Goal: Ask a question

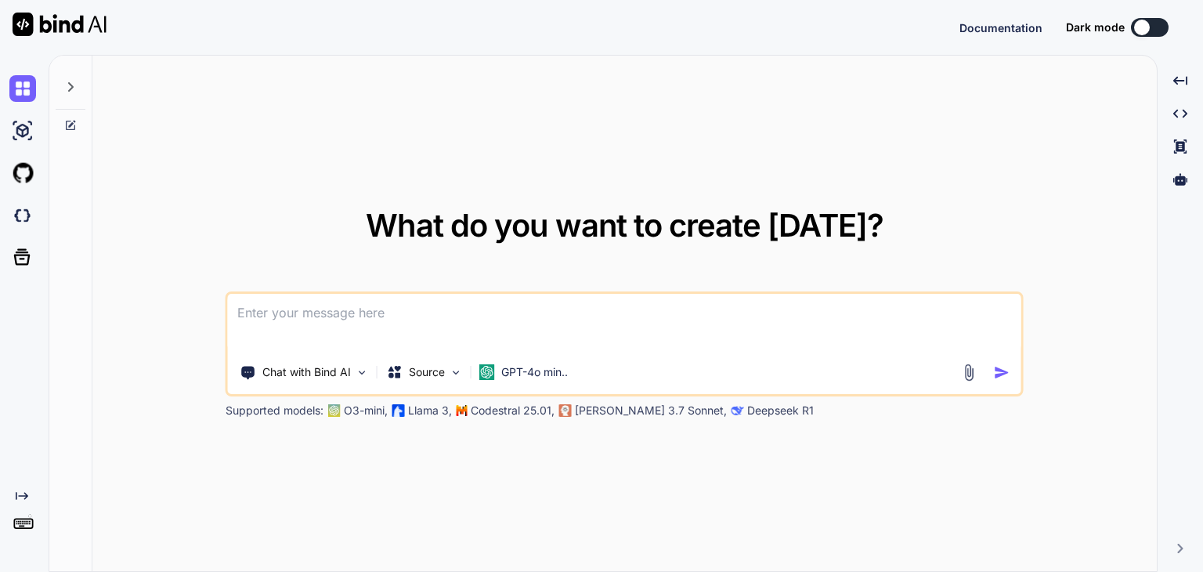
type textarea "x"
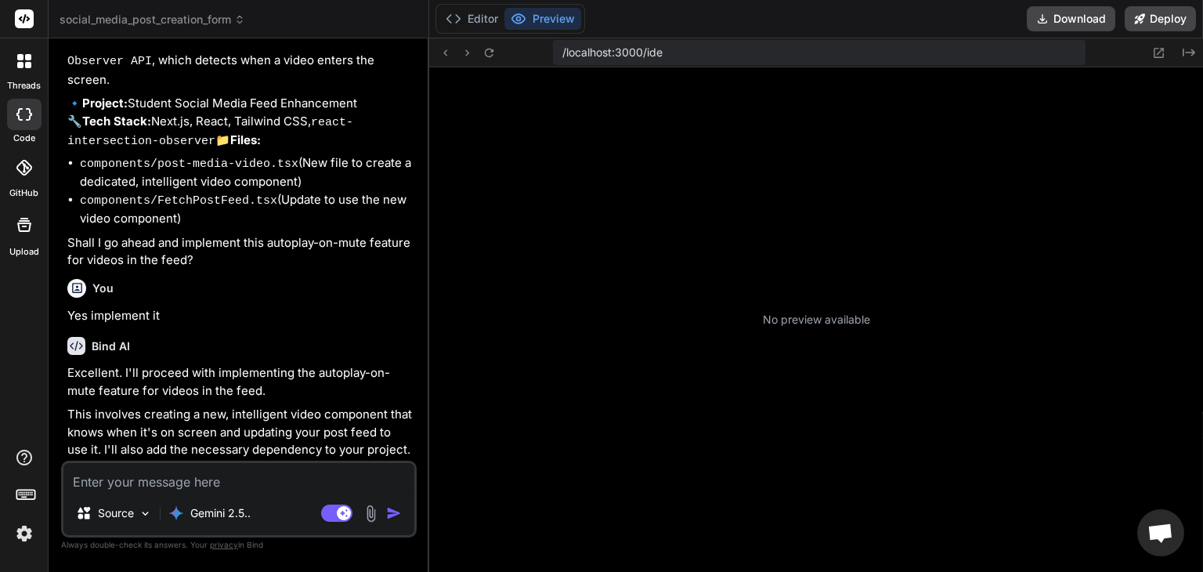
scroll to position [451, 0]
type textarea "x"
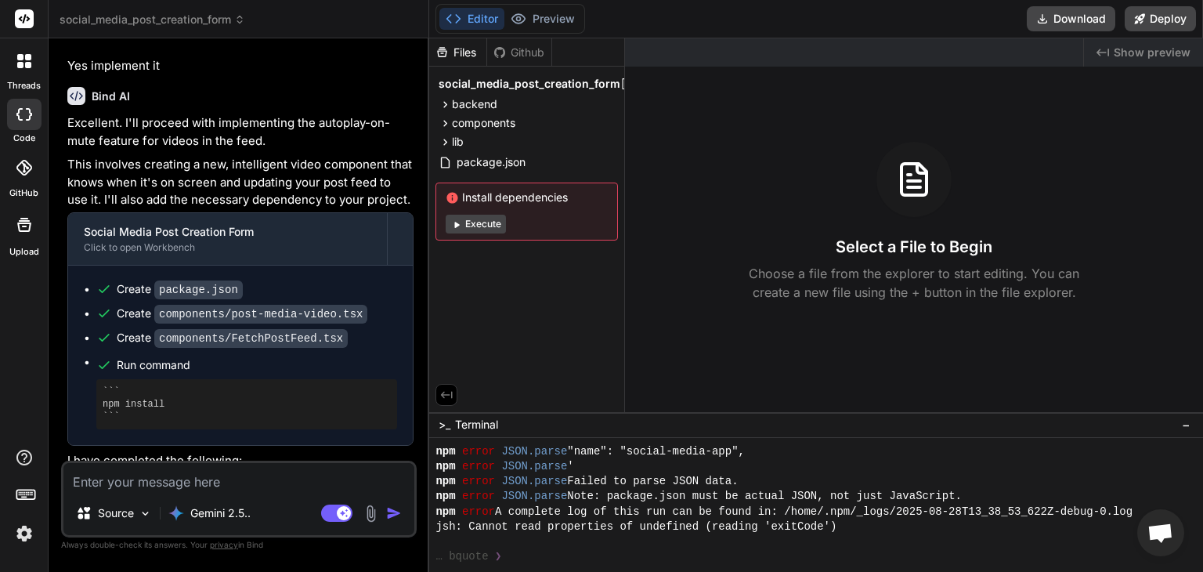
scroll to position [5209, 0]
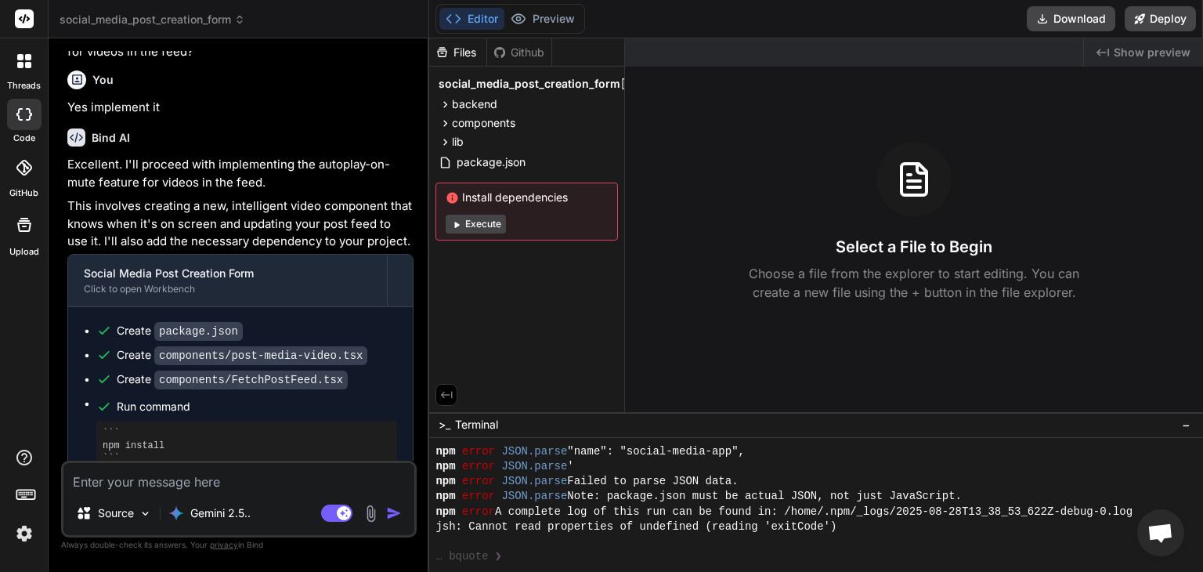
click at [240, 482] on textarea at bounding box center [238, 477] width 351 height 28
type textarea "T"
type textarea "x"
type textarea "Th"
type textarea "x"
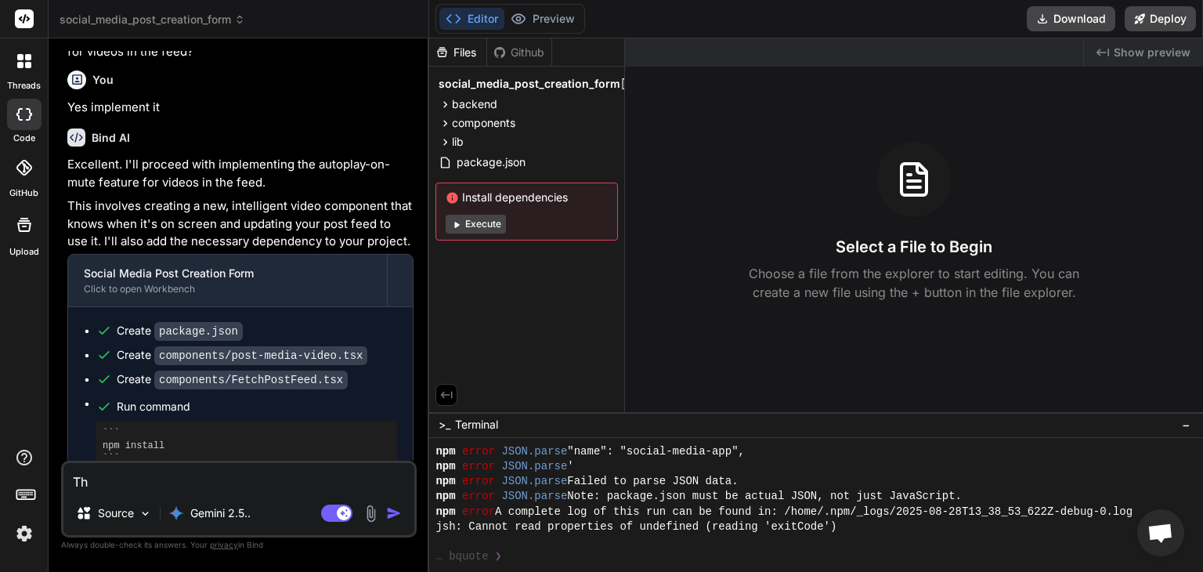
type textarea "The"
type textarea "x"
type textarea "The"
type textarea "x"
type textarea "The a"
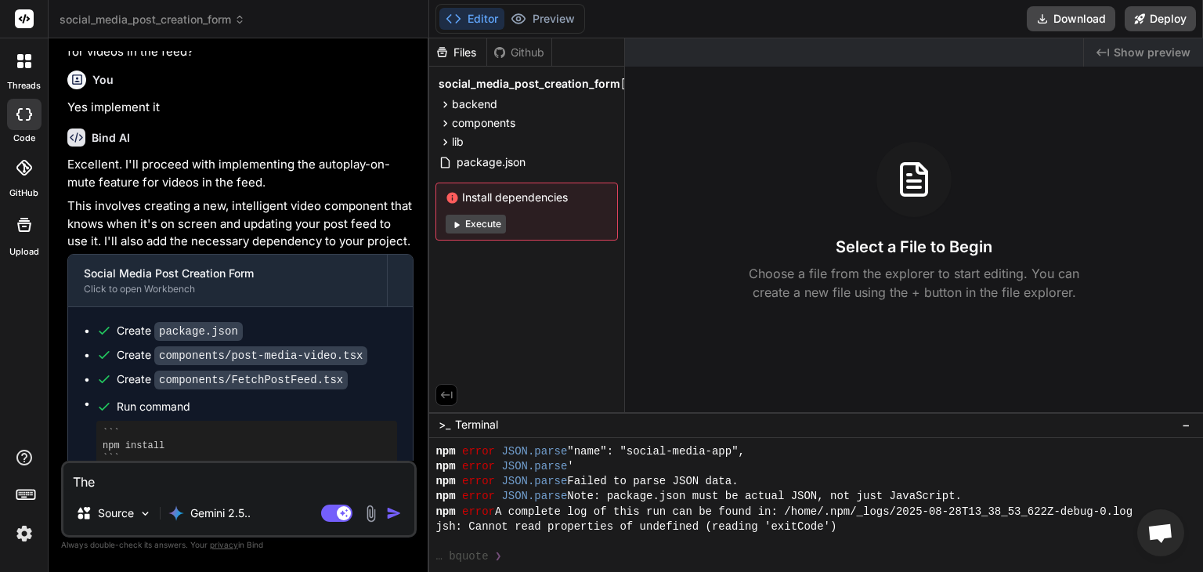
type textarea "x"
type textarea "The au"
type textarea "x"
type textarea "The aut"
type textarea "x"
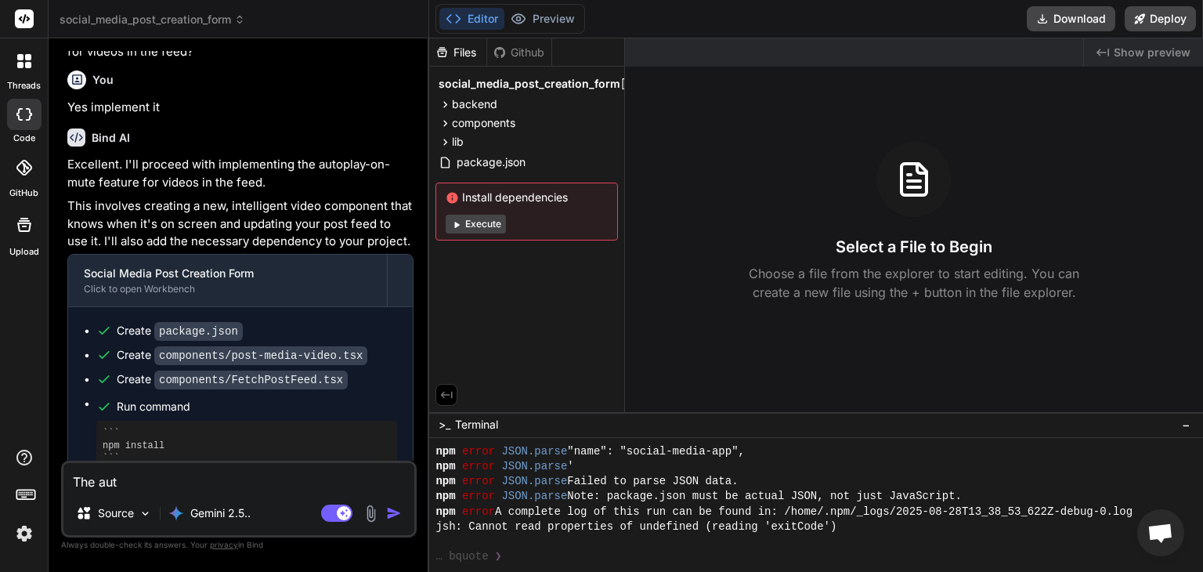
type textarea "The auto"
type textarea "x"
type textarea "The autop"
type textarea "x"
type textarea "The autopa"
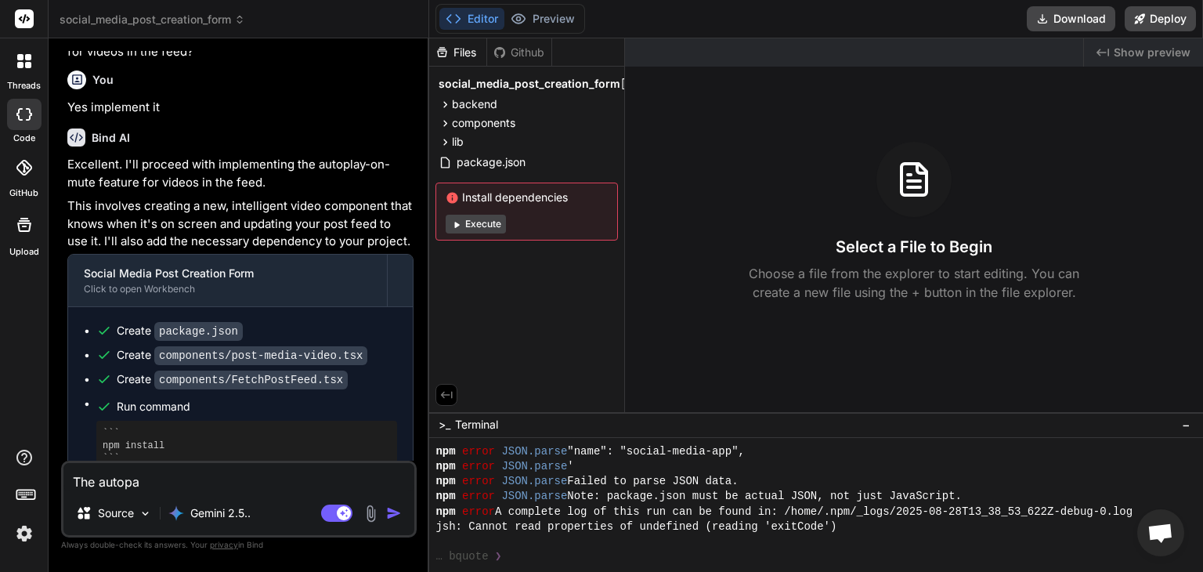
type textarea "x"
type textarea "The autopal"
type textarea "x"
type textarea "The autopa"
type textarea "x"
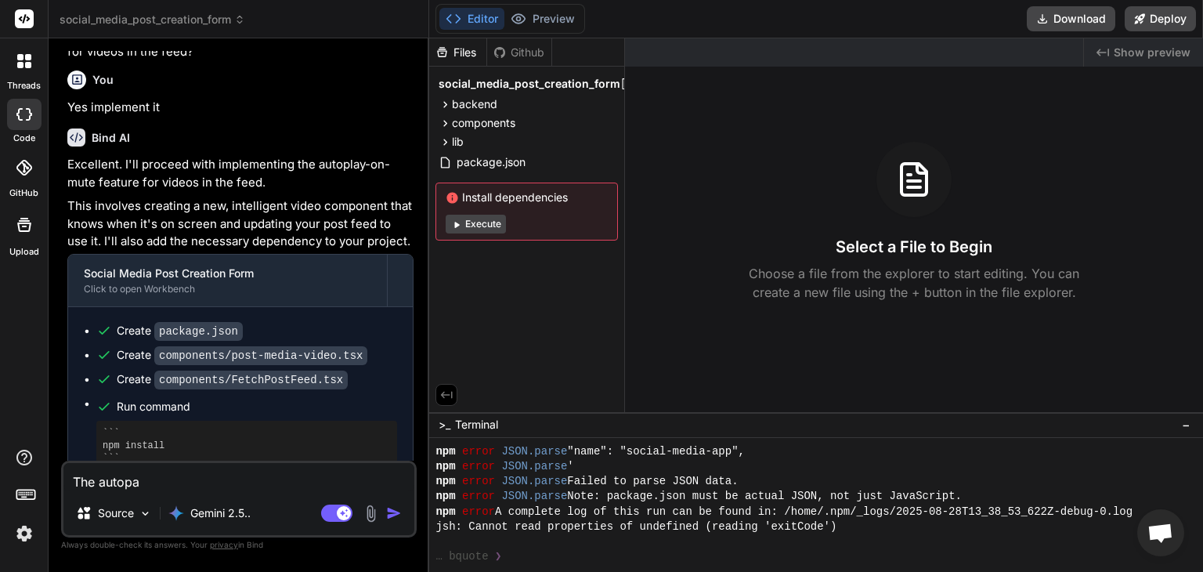
type textarea "The autop"
type textarea "x"
type textarea "The autopl"
type textarea "x"
type textarea "The autopla"
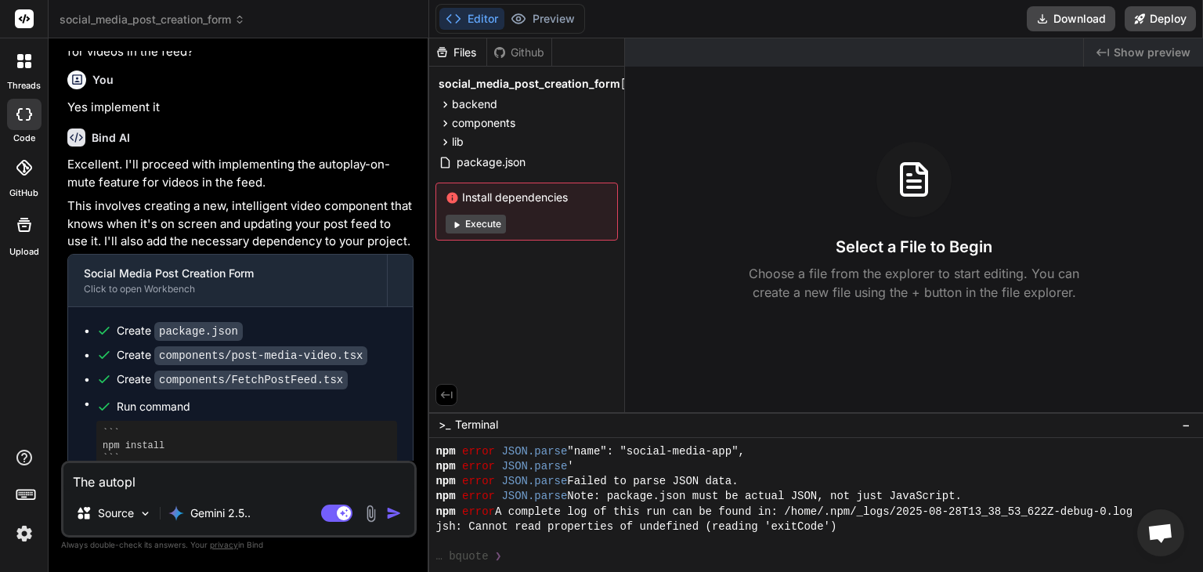
type textarea "x"
type textarea "The autoplay"
type textarea "x"
type textarea "The autoplay-"
type textarea "x"
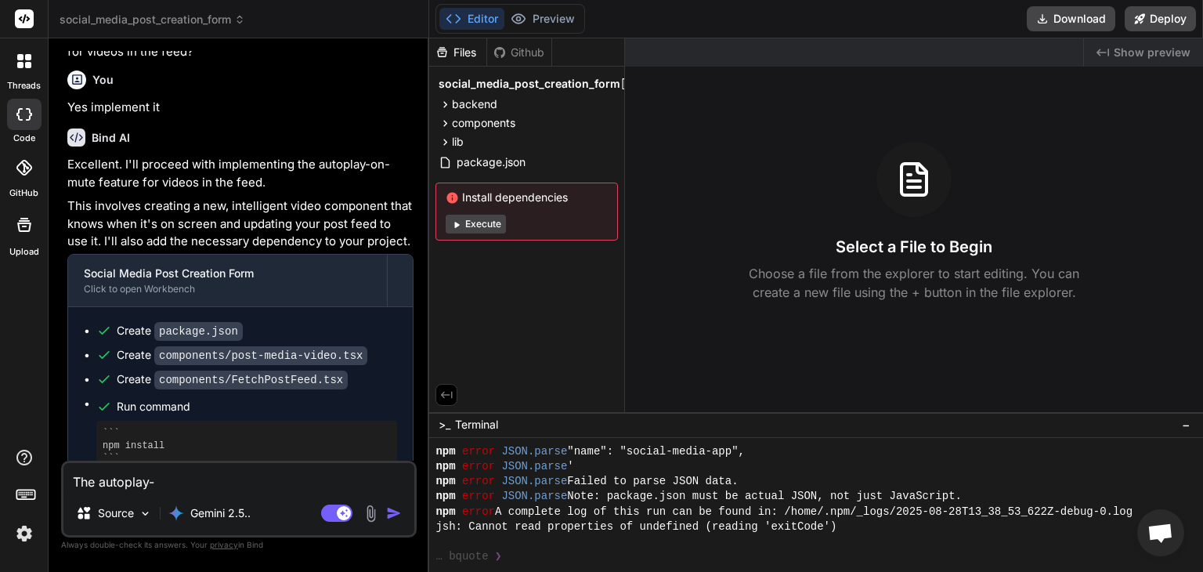
type textarea "The autoplay-o"
type textarea "x"
type textarea "The autoplay-on"
type textarea "x"
type textarea "The autoplay-on-"
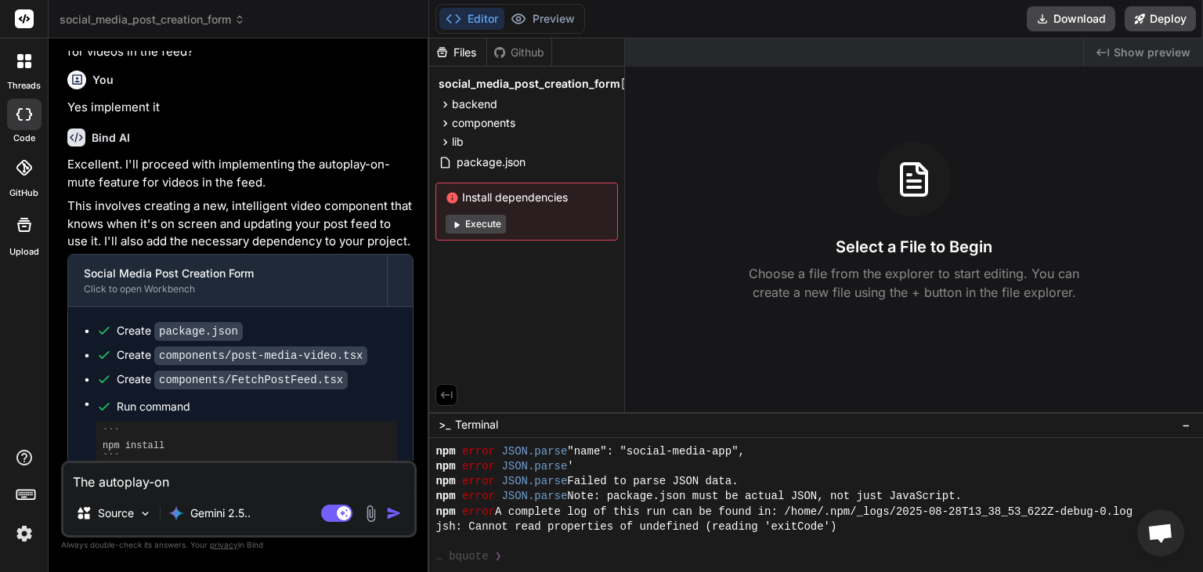
type textarea "x"
type textarea "The autoplay-on-m"
type textarea "x"
type textarea "The autoplay-on-mu"
type textarea "x"
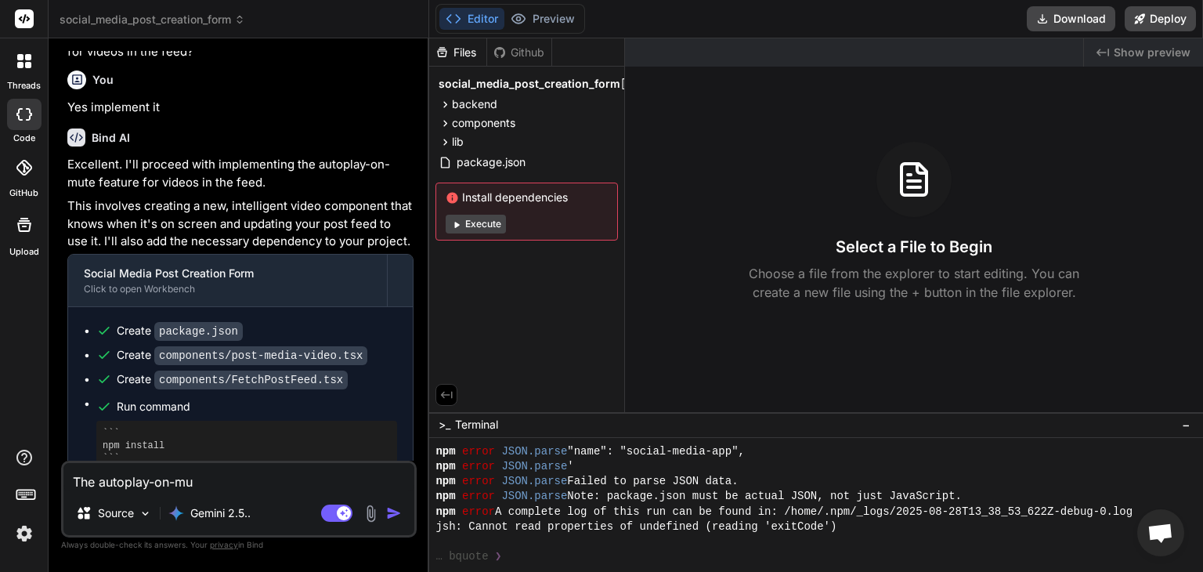
type textarea "The autoplay-on-mut"
type textarea "x"
type textarea "The autoplay-on-mute"
type textarea "x"
type textarea "The autoplay-on-mute"
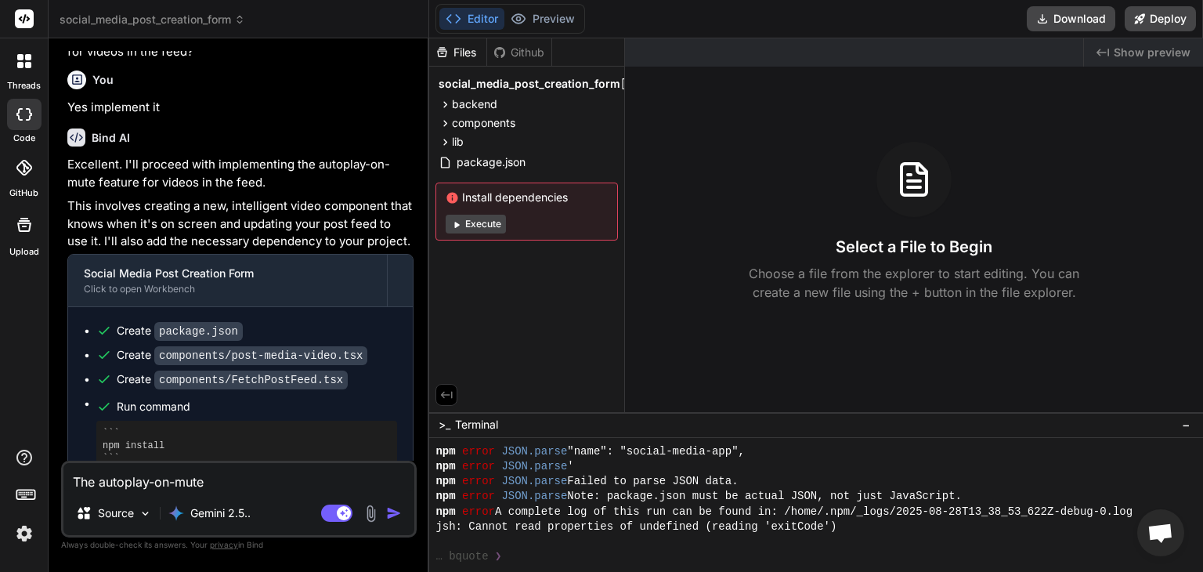
type textarea "x"
type textarea "The autoplay-on-mute w"
type textarea "x"
type textarea "The autoplay-on-mute wa"
type textarea "x"
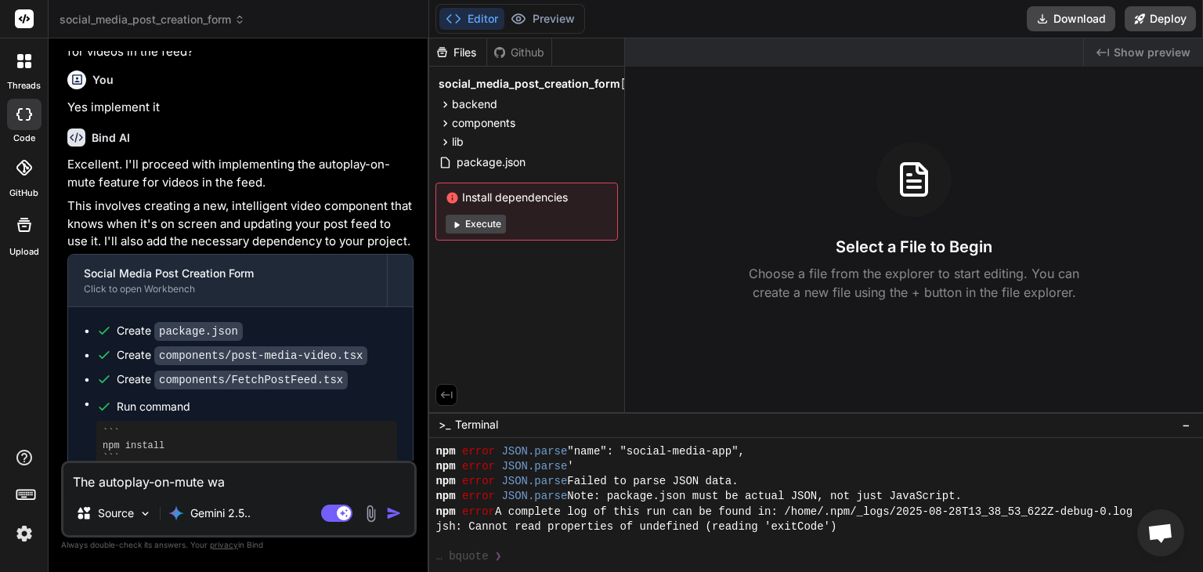
type textarea "The autoplay-on-mute was"
type textarea "x"
type textarea "The autoplay-on-mute was"
type textarea "x"
type textarea "The autoplay-on-mute was s"
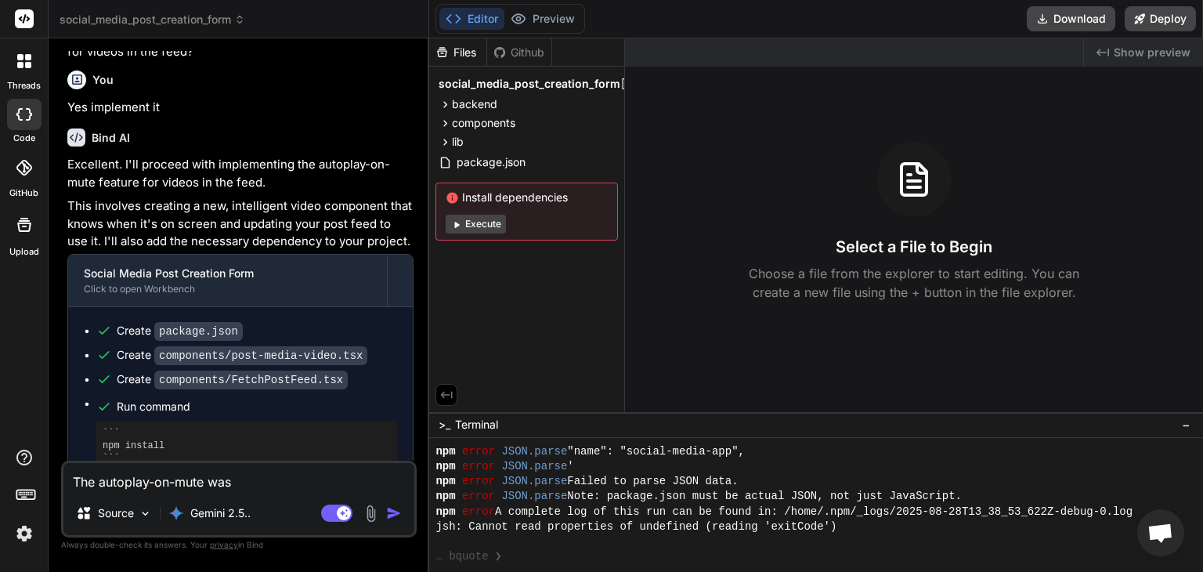
type textarea "x"
type textarea "The autoplay-on-mute was su"
type textarea "x"
type textarea "The autoplay-on-mute was suc"
type textarea "x"
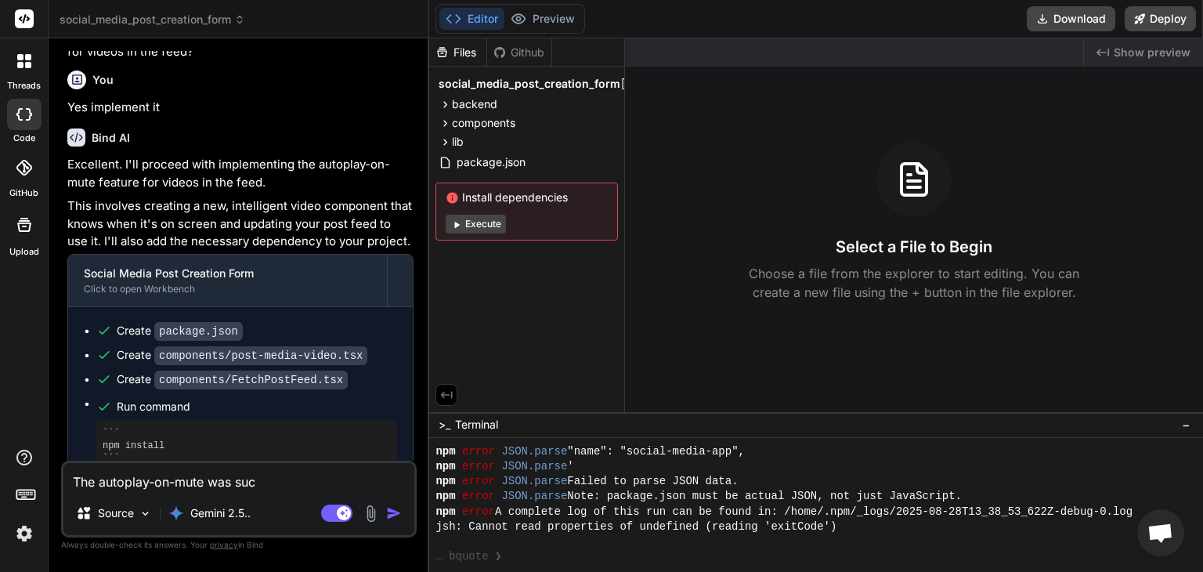
type textarea "The autoplay-on-mute was succ"
type textarea "x"
type textarea "The autoplay-on-mute was succe"
type textarea "x"
type textarea "The autoplay-on-mute was succes"
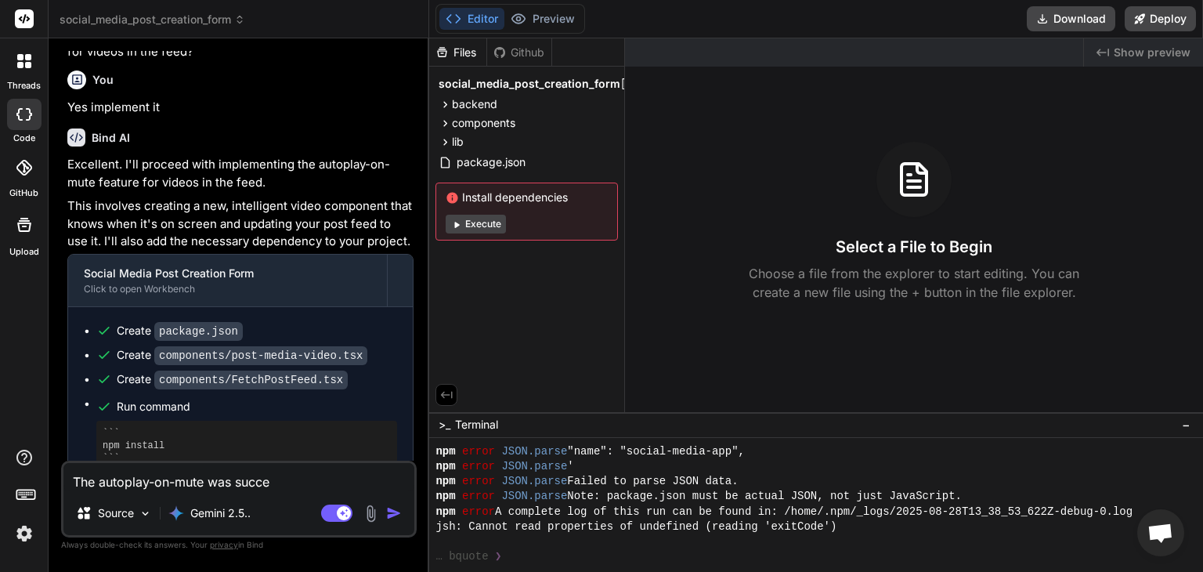
type textarea "x"
type textarea "The autoplay-on-mute was success"
type textarea "x"
type textarea "The autoplay-on-mute was successf"
type textarea "x"
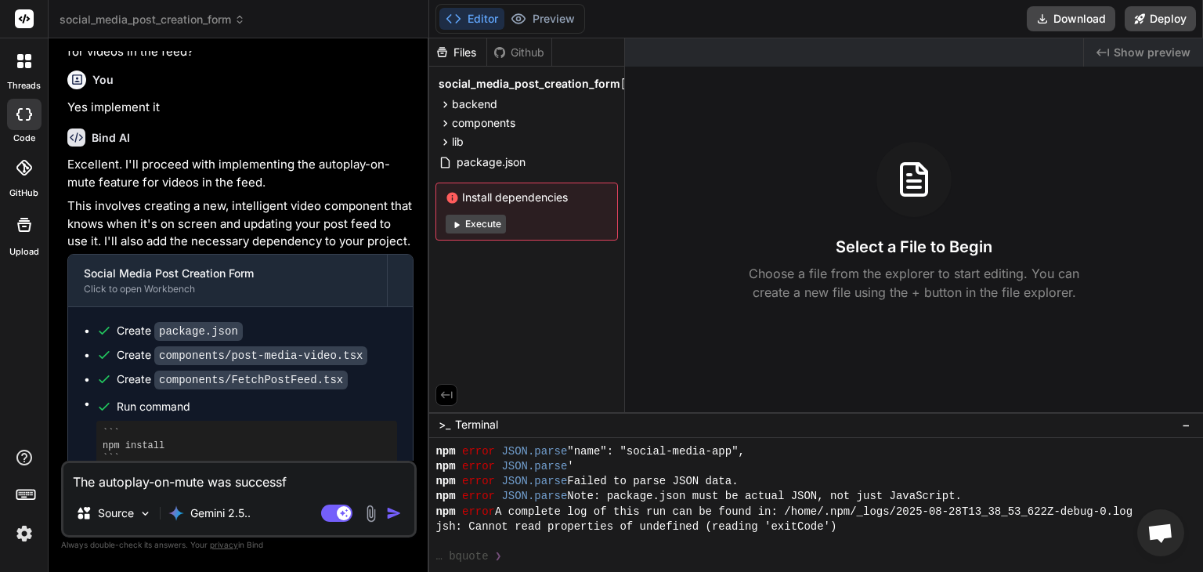
type textarea "The autoplay-on-mute was successfu"
type textarea "x"
type textarea "The autoplay-on-mute was successful"
type textarea "x"
type textarea "The autoplay-on-mute was successfull"
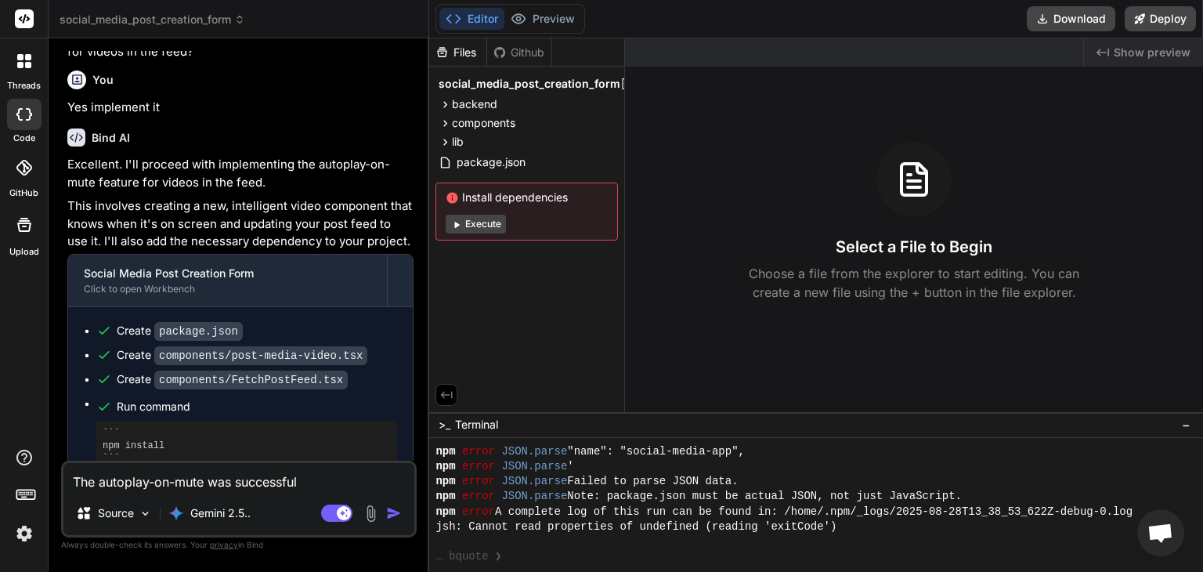
type textarea "x"
type textarea "The autoplay-on-mute was successfully"
type textarea "x"
type textarea "The autoplay-on-mute was successfully"
type textarea "x"
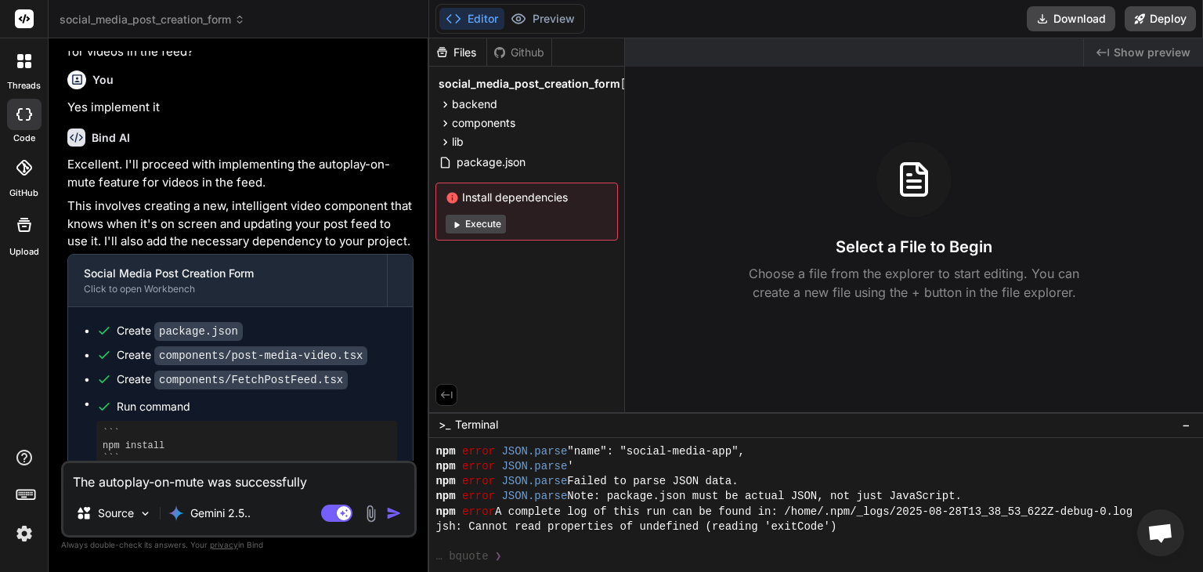
type textarea "The autoplay-on-mute was successfully i"
type textarea "x"
type textarea "The autoplay-on-mute was successfully im"
type textarea "x"
type textarea "The autoplay-on-mute was successfully imp"
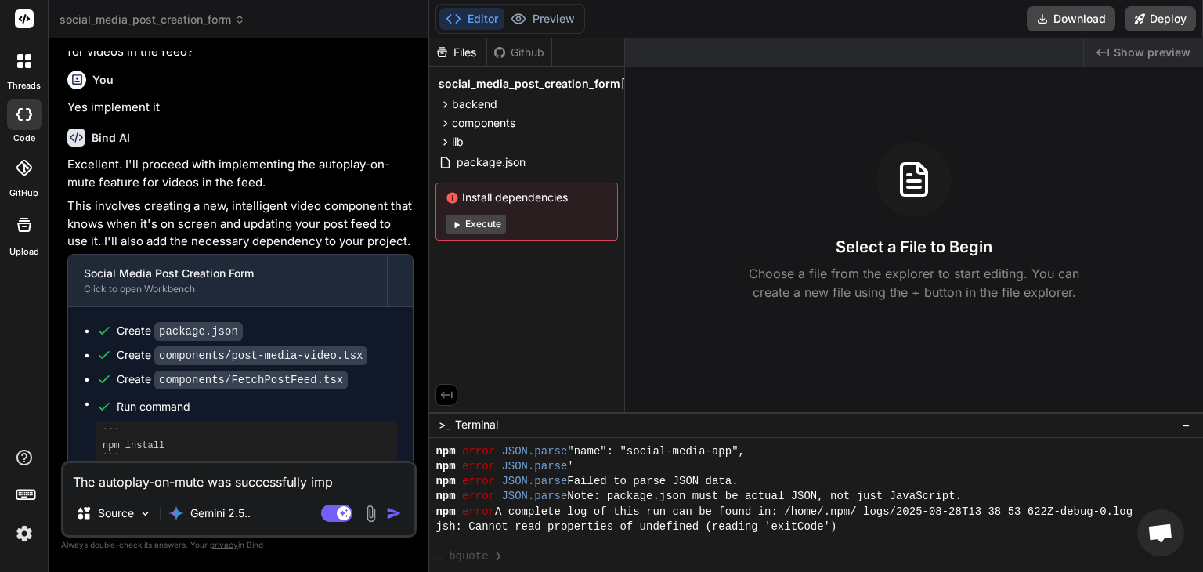
type textarea "x"
type textarea "The autoplay-on-mute was successfully impl"
type textarea "x"
type textarea "The autoplay-on-mute was successfully imple"
type textarea "x"
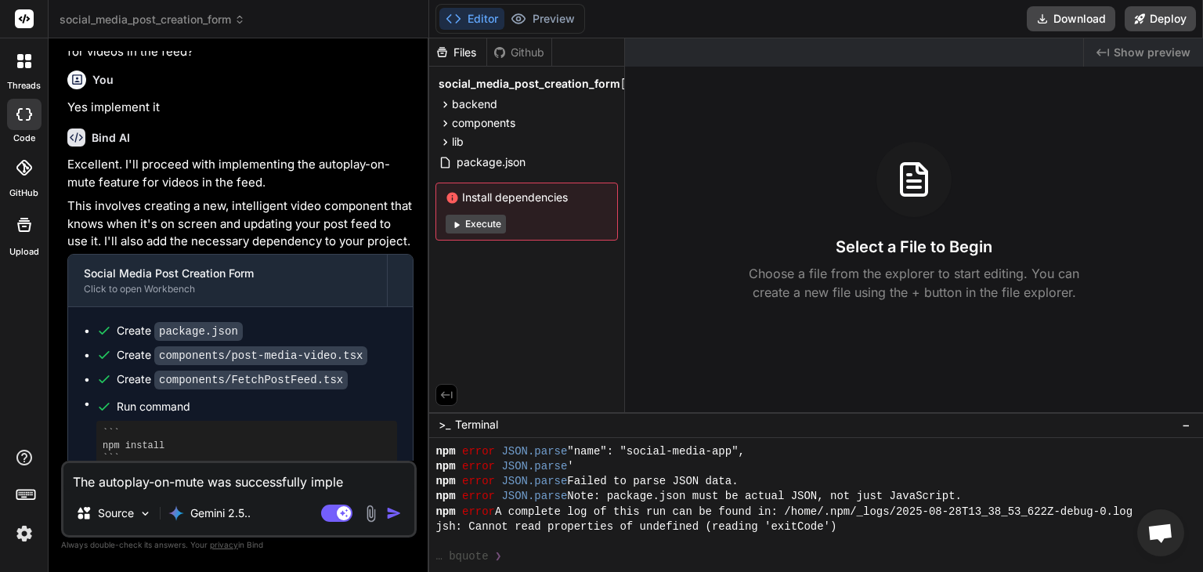
type textarea "The autoplay-on-mute was successfully implem"
type textarea "x"
type textarea "The autoplay-on-mute was successfully impleme"
type textarea "x"
type textarea "The autoplay-on-mute was successfully implemen"
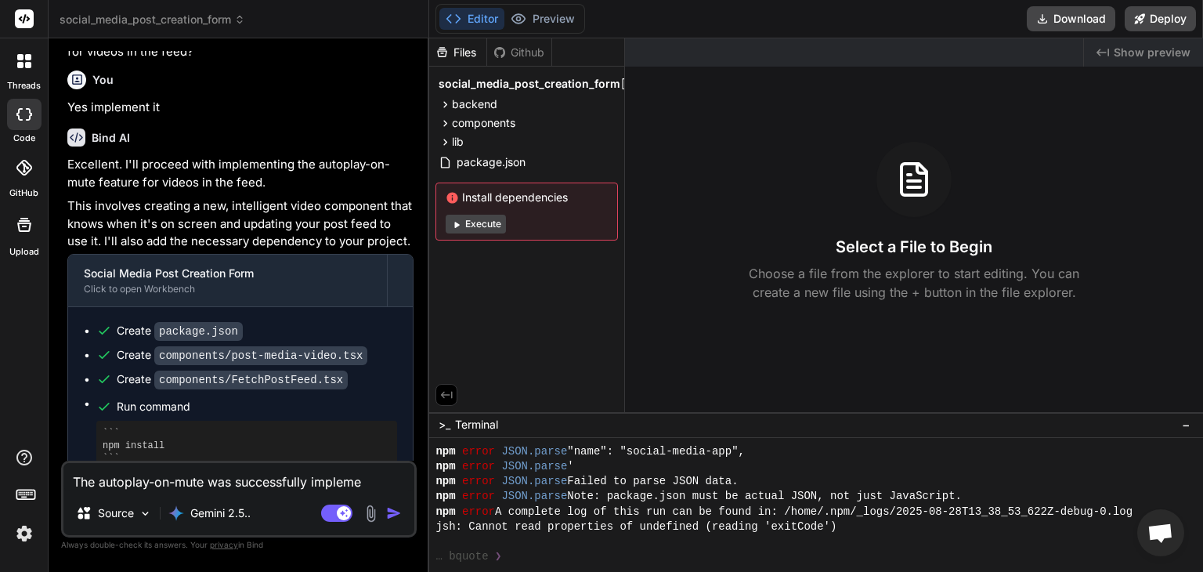
type textarea "x"
type textarea "The autoplay-on-mute was successfully implement"
type textarea "x"
type textarea "The autoplay-on-mute was successfully implemente"
type textarea "x"
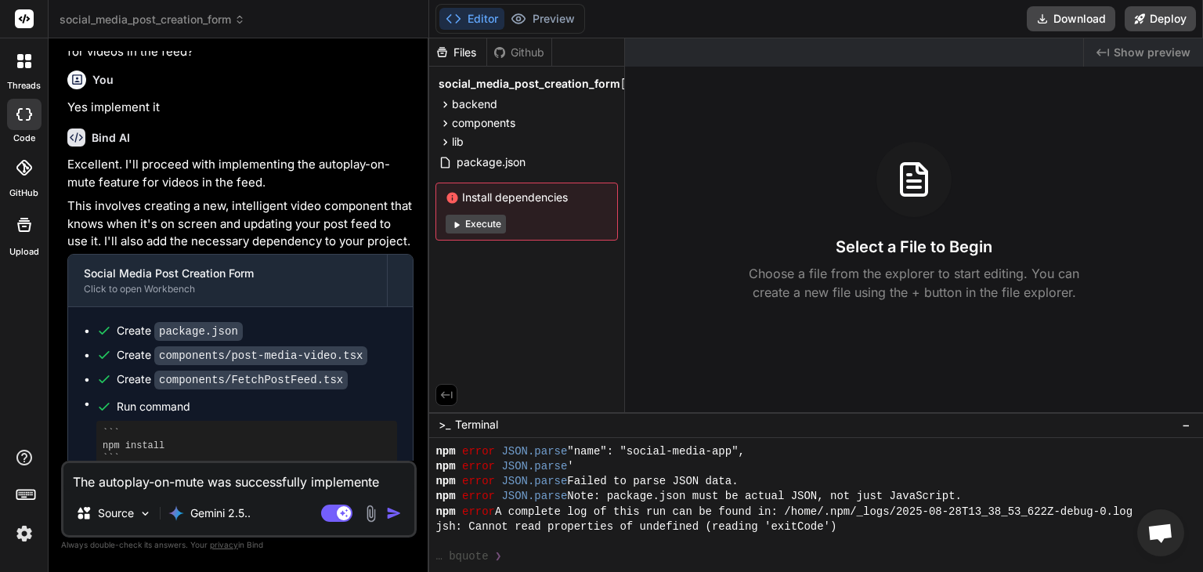
type textarea "The autoplay-on-mute was successfully implemented"
type textarea "x"
type textarea "The autoplay-on-mute was successfully implemented."
type textarea "x"
type textarea "The autoplay-on-mute was successfully implemented."
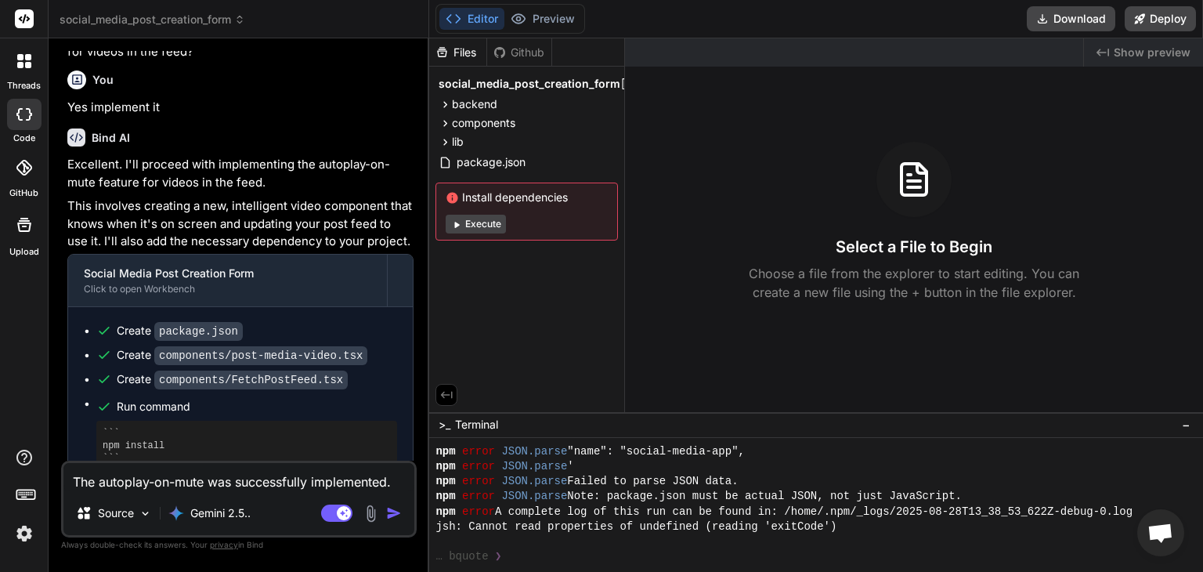
type textarea "x"
type textarea "The autoplay-on-mute was successfully implemented. H"
type textarea "x"
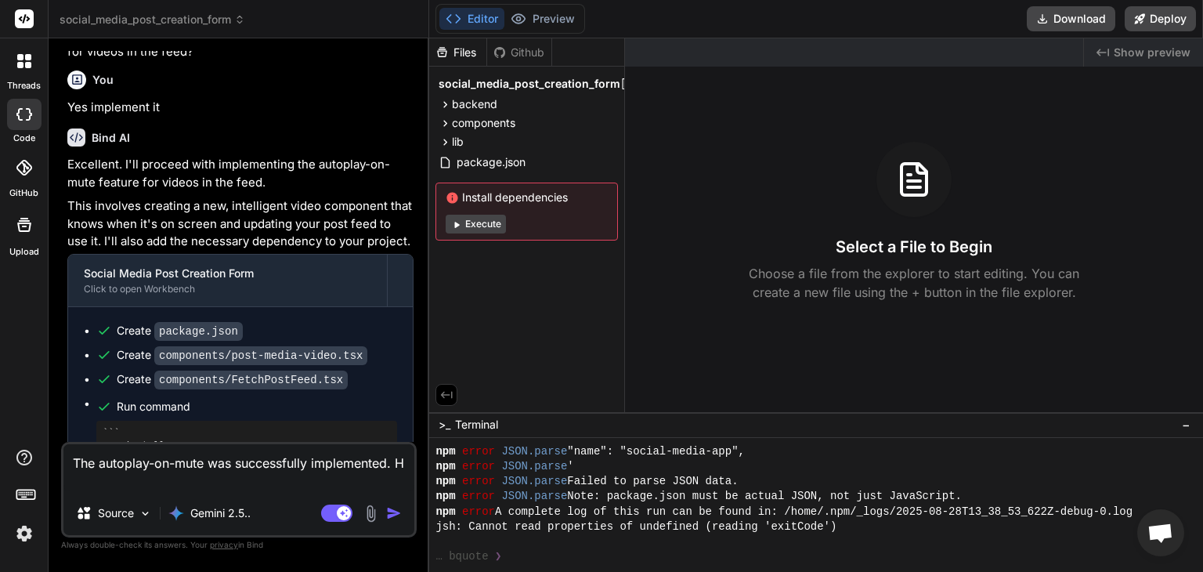
type textarea "The autoplay-on-mute was successfully implemented. Ho"
type textarea "x"
type textarea "The autoplay-on-mute was successfully implemented. How"
type textarea "x"
type textarea "The autoplay-on-mute was successfully implemented. [PERSON_NAME]"
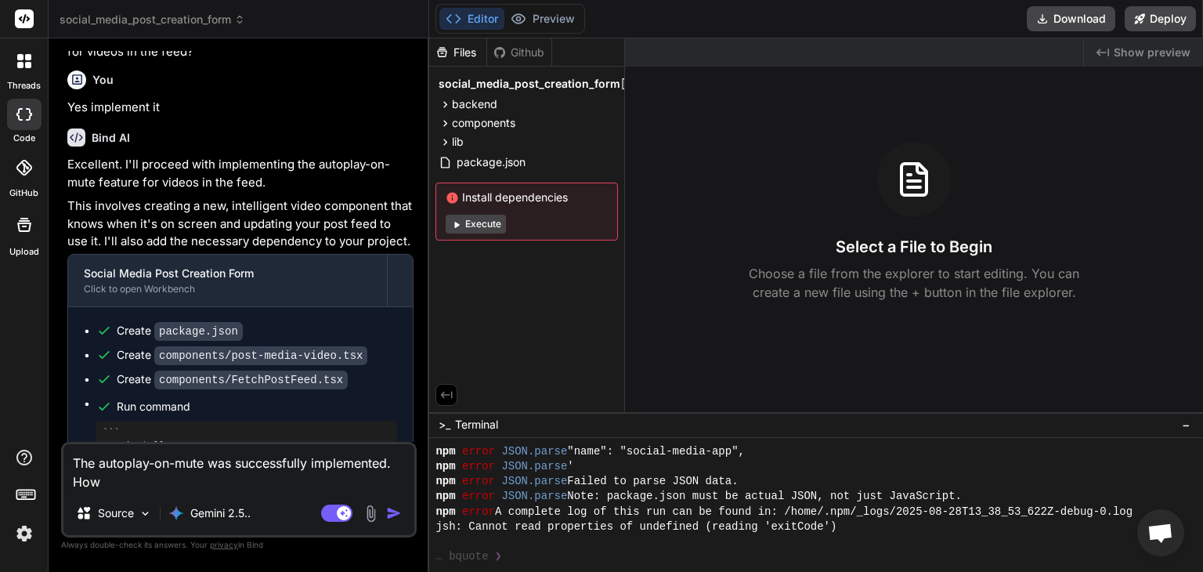
type textarea "x"
type textarea "The autoplay-on-mute was successfully implemented. [GEOGRAPHIC_DATA]"
type textarea "x"
type textarea "The autoplay-on-mute was successfully implemented. [GEOGRAPHIC_DATA]"
type textarea "x"
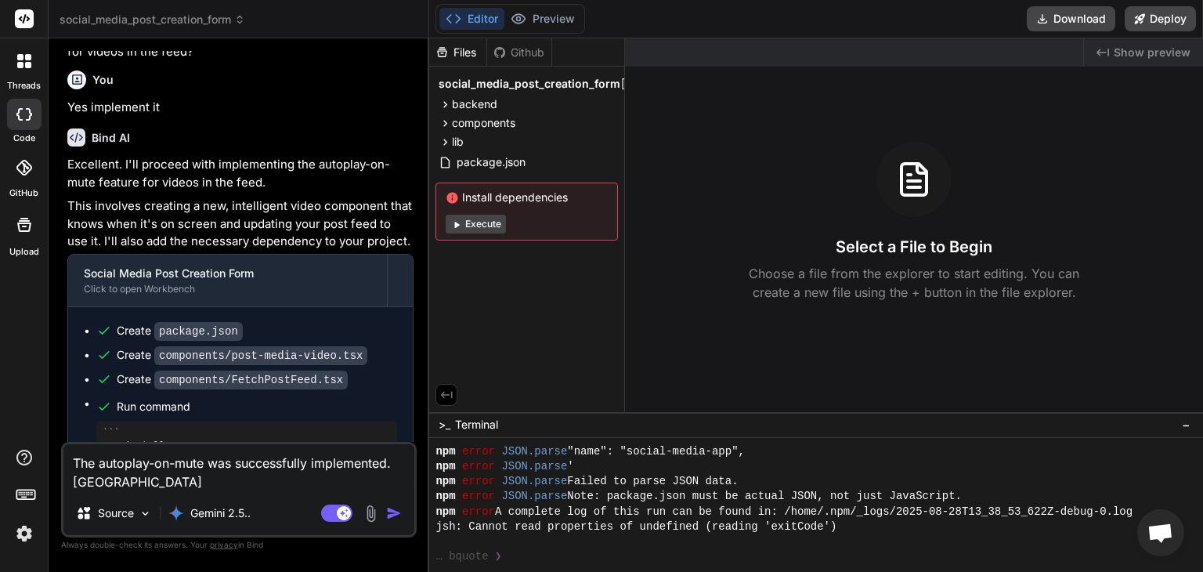
type textarea "The autoplay-on-mute was successfully implemented. However"
type textarea "x"
type textarea "The autoplay-on-mute was successfully implemented. However,"
type textarea "x"
type textarea "The autoplay-on-mute was successfully implemented. However,"
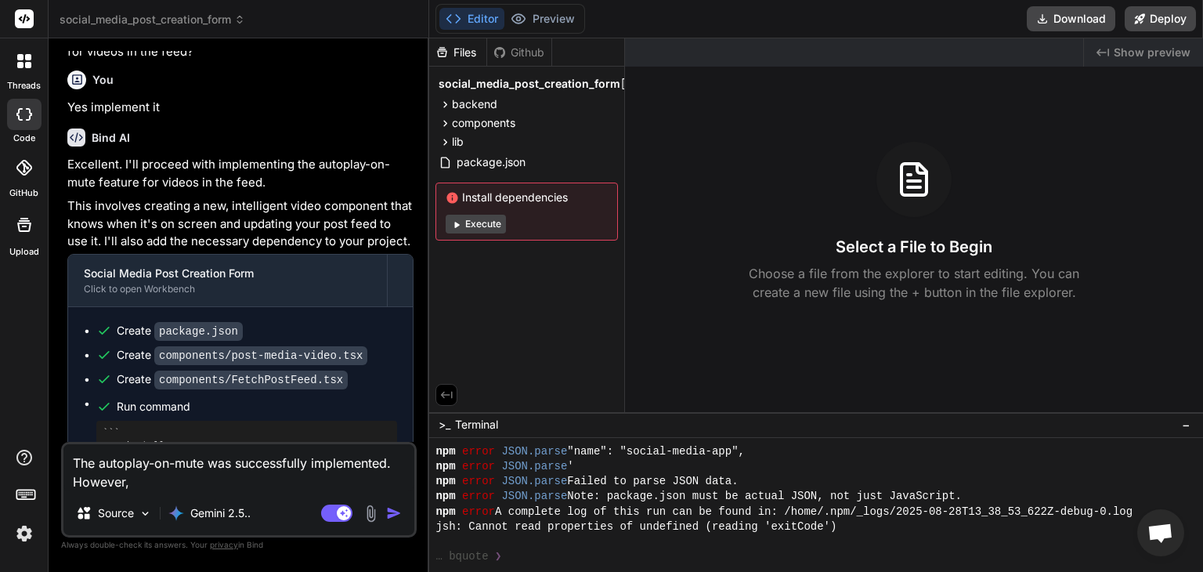
type textarea "x"
type textarea "The autoplay-on-mute was successfully implemented. However, t"
type textarea "x"
type textarea "The autoplay-on-mute was successfully implemented. However, th"
type textarea "x"
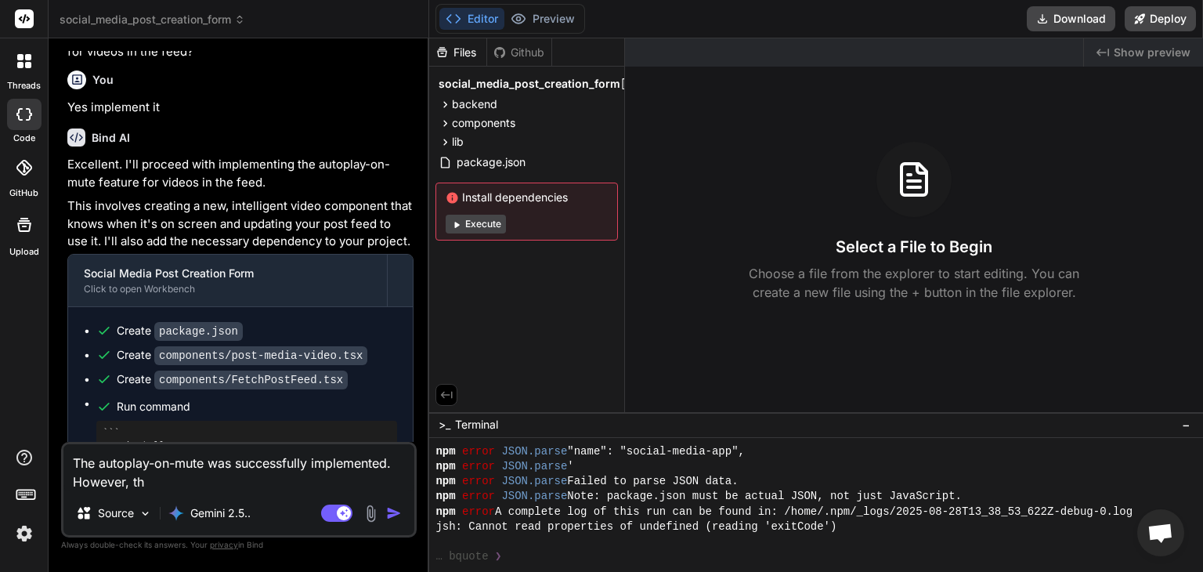
type textarea "The autoplay-on-mute was successfully implemented. However, the"
type textarea "x"
type textarea "The autoplay-on-mute was successfully implemented. However, ther"
type textarea "x"
type textarea "The autoplay-on-mute was successfully implemented. However, there"
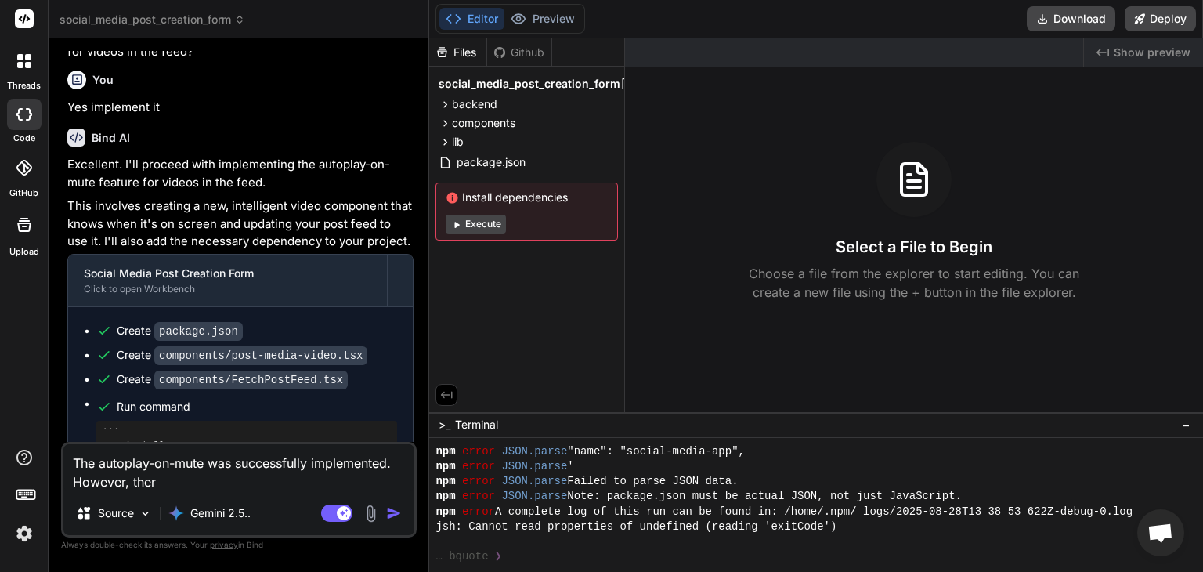
type textarea "x"
type textarea "The autoplay-on-mute was successfully implemented. However, there"
type textarea "x"
type textarea "The autoplay-on-mute was successfully implemented. However, there a"
type textarea "x"
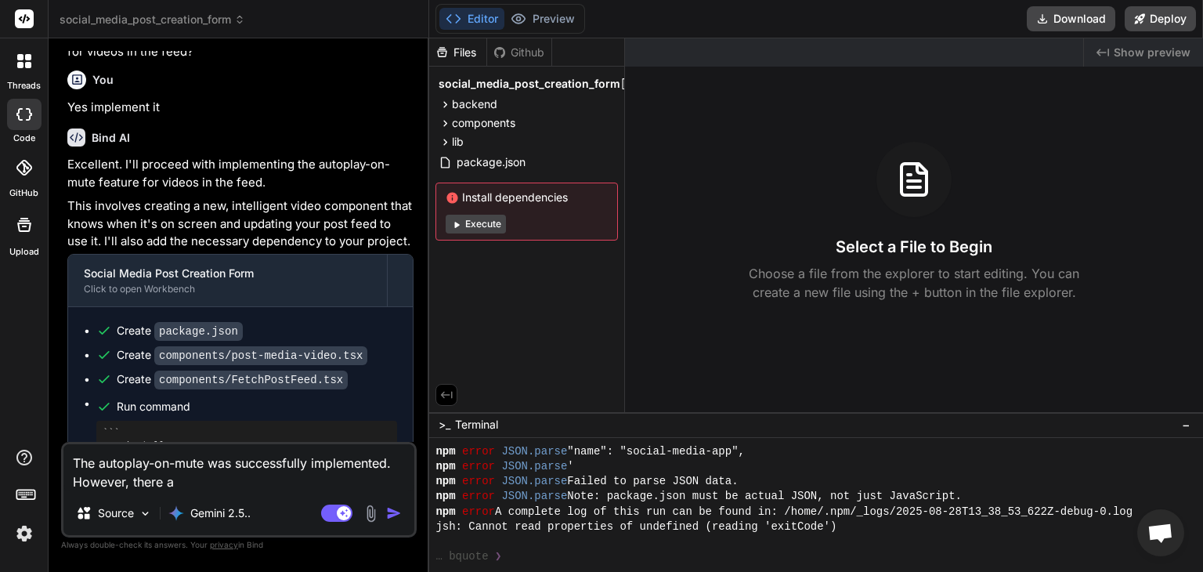
type textarea "The autoplay-on-mute was successfully implemented. However, there ar"
type textarea "x"
type textarea "The autoplay-on-mute was successfully implemented. However, there are"
type textarea "x"
type textarea "The autoplay-on-mute was successfully implemented. However, there are"
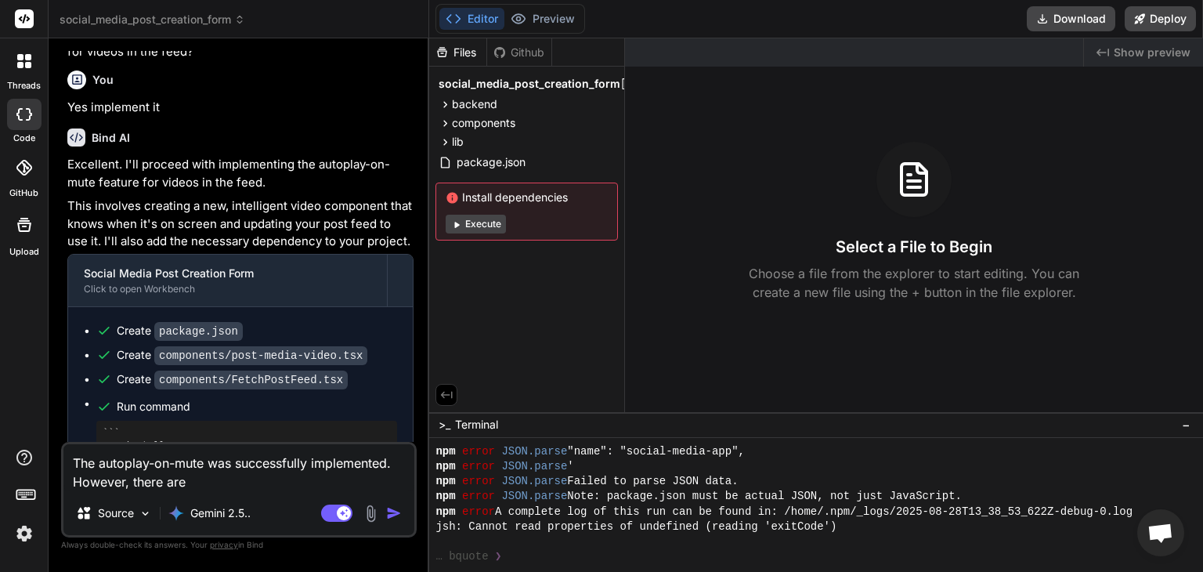
type textarea "x"
type textarea "The autoplay-on-mute was successfully implemented. However, there are f"
type textarea "x"
type textarea "The autoplay-on-mute was successfully implemented. However, there are fe"
type textarea "x"
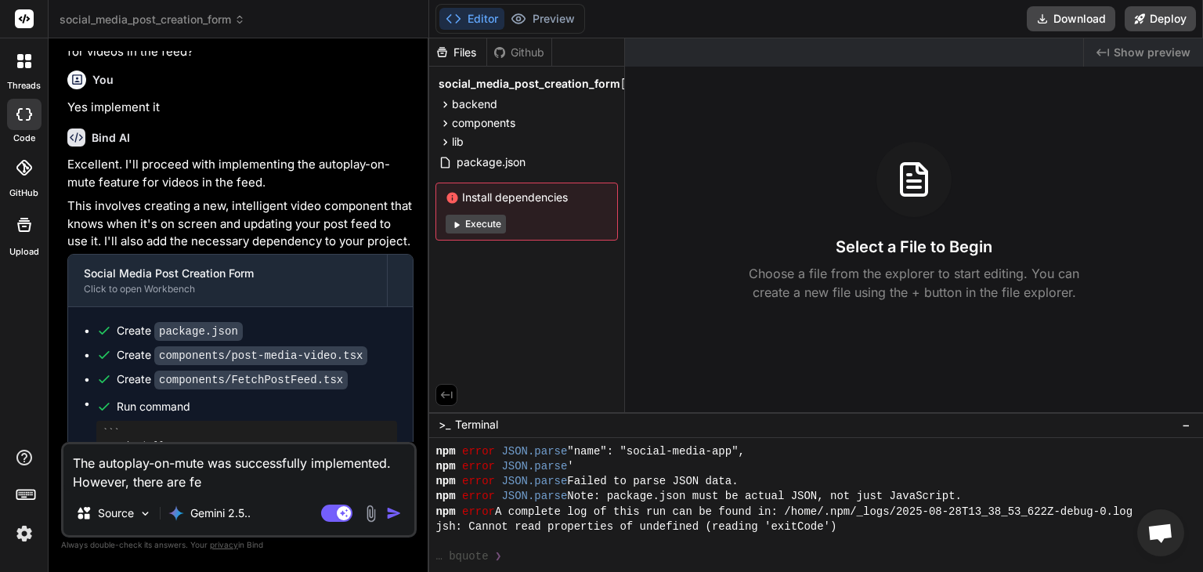
type textarea "The autoplay-on-mute was successfully implemented. However, there are few"
type textarea "x"
type textarea "The autoplay-on-mute was successfully implemented. However, there are few"
type textarea "x"
type textarea "The autoplay-on-mute was successfully implemented. However, there are few i"
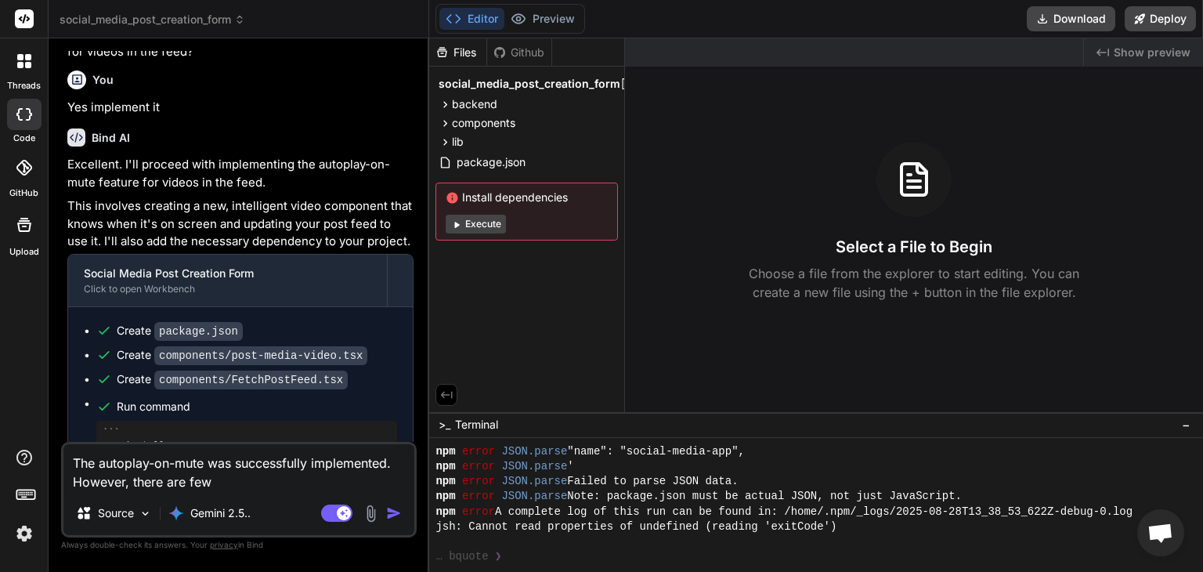
type textarea "x"
type textarea "The autoplay-on-mute was successfully implemented. However, there are few is"
type textarea "x"
type textarea "The autoplay-on-mute was successfully implemented. However, there are few iss"
type textarea "x"
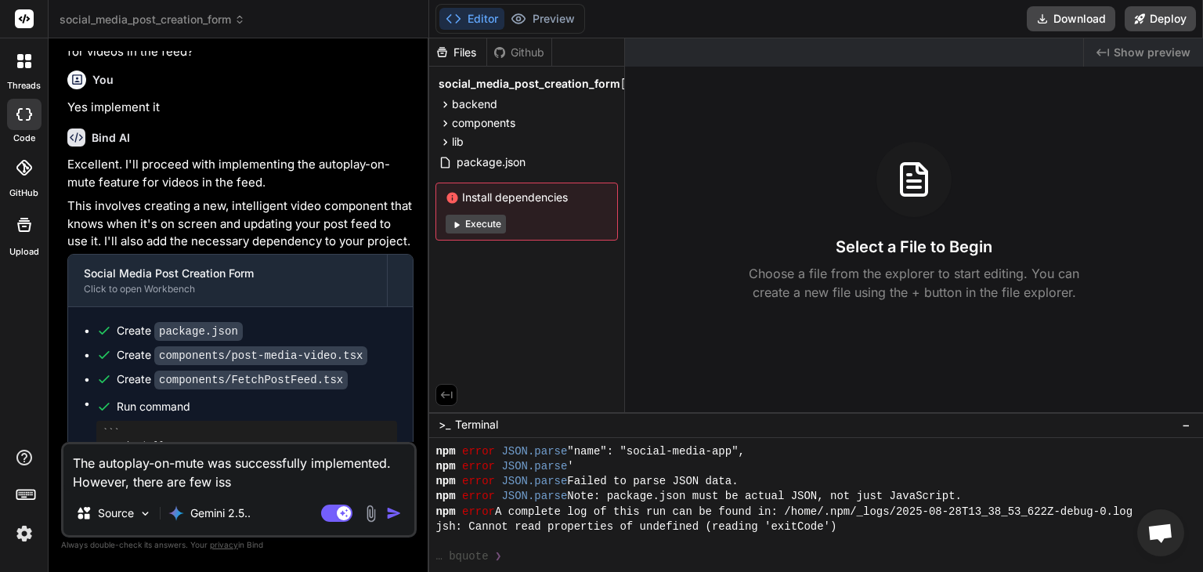
type textarea "The autoplay-on-mute was successfully implemented. However, there are few issu"
type textarea "x"
type textarea "The autoplay-on-mute was successfully implemented. However, there are few issue"
type textarea "x"
type textarea "The autoplay-on-mute was successfully implemented. However, there are few issues"
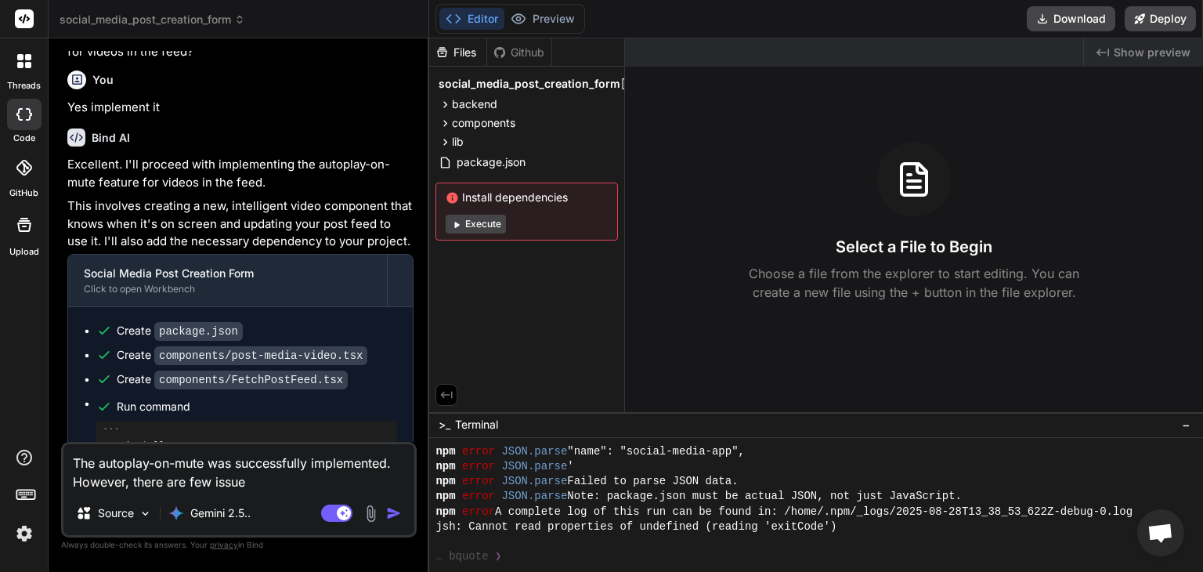
type textarea "x"
type textarea "The autoplay-on-mute was successfully implemented. However, there are few issues"
type textarea "x"
type textarea "The autoplay-on-mute was successfully implemented. However, there are few issue…"
type textarea "x"
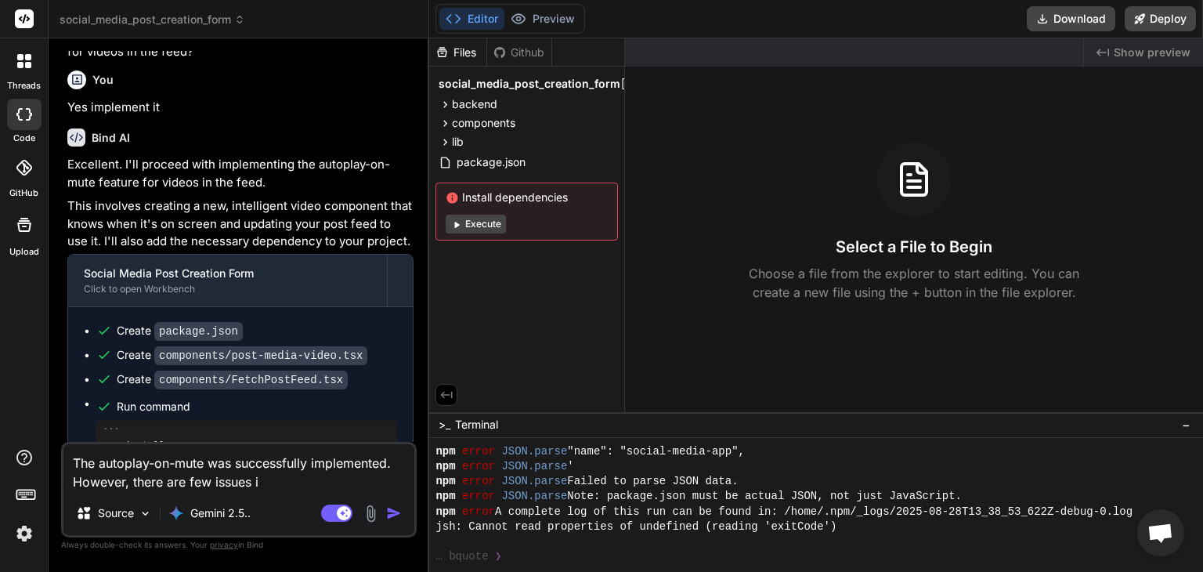
type textarea "The autoplay-on-mute was successfully implemented. However, there are few issue…"
type textarea "x"
type textarea "The autoplay-on-mute was successfully implemented. However, there are few issue…"
type textarea "x"
type textarea "The autoplay-on-mute was successfully implemented. However, there are few issue…"
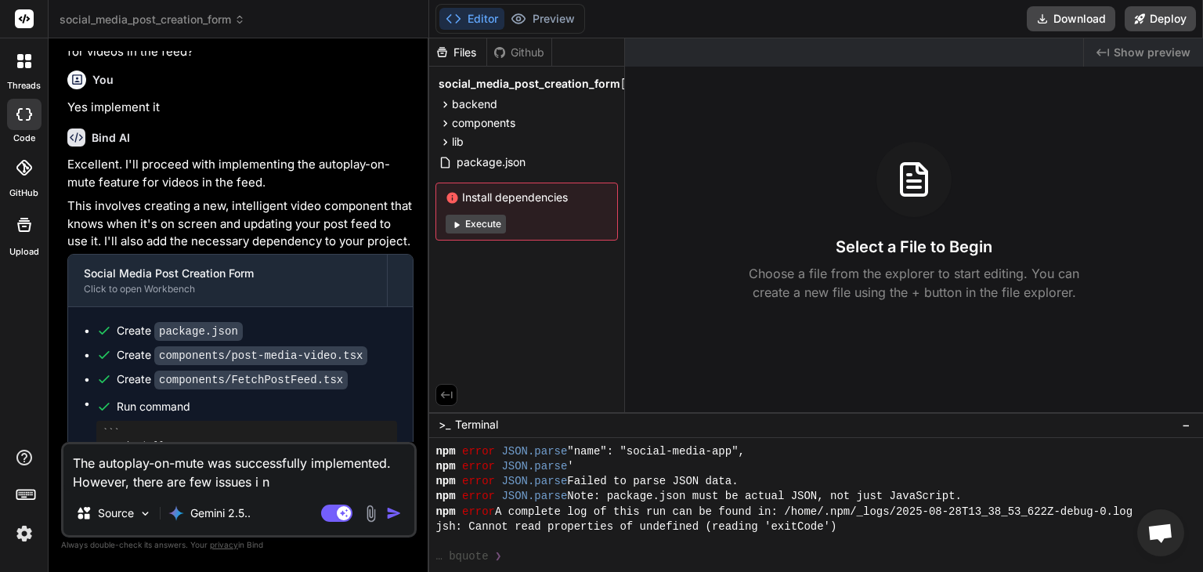
type textarea "x"
type textarea "The autoplay-on-mute was successfully implemented. However, there are few issue…"
type textarea "x"
type textarea "The autoplay-on-mute was successfully implemented. However, there are few issue…"
type textarea "x"
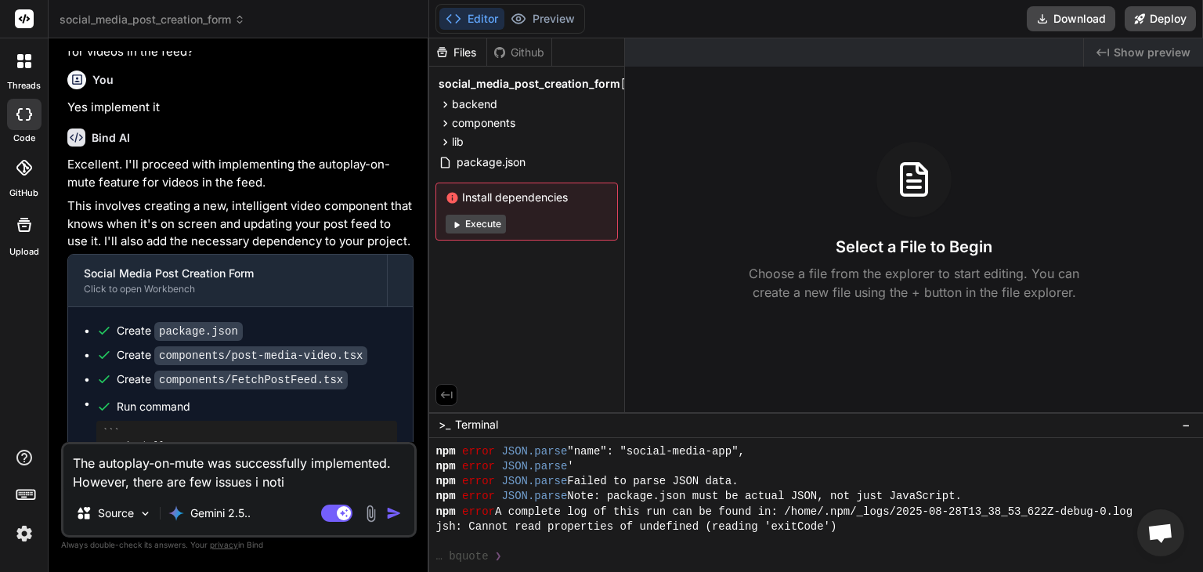
type textarea "The autoplay-on-mute was successfully implemented. However, there are few issue…"
type textarea "x"
type textarea "The autoplay-on-mute was successfully implemented. However, there are few issue…"
type textarea "x"
type textarea "The autoplay-on-mute was successfully implemented. However, there are few issue…"
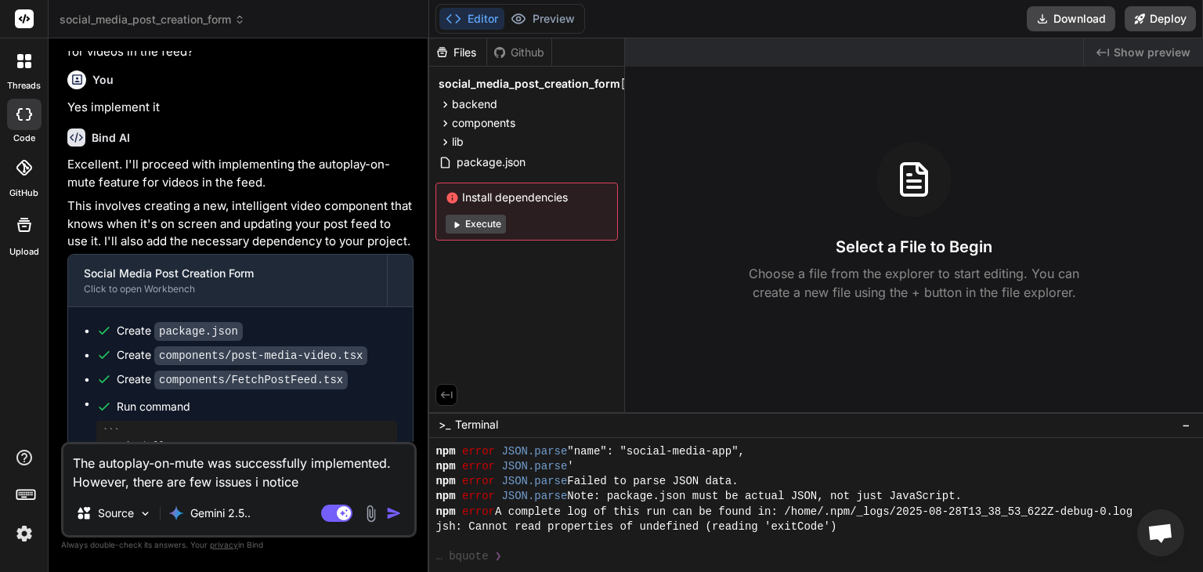
type textarea "x"
type textarea "The autoplay-on-mute was successfully implemented. However, there are few issue…"
type textarea "x"
type textarea "The autoplay-on-mute was successfully implemented. However, there are few issue…"
type textarea "x"
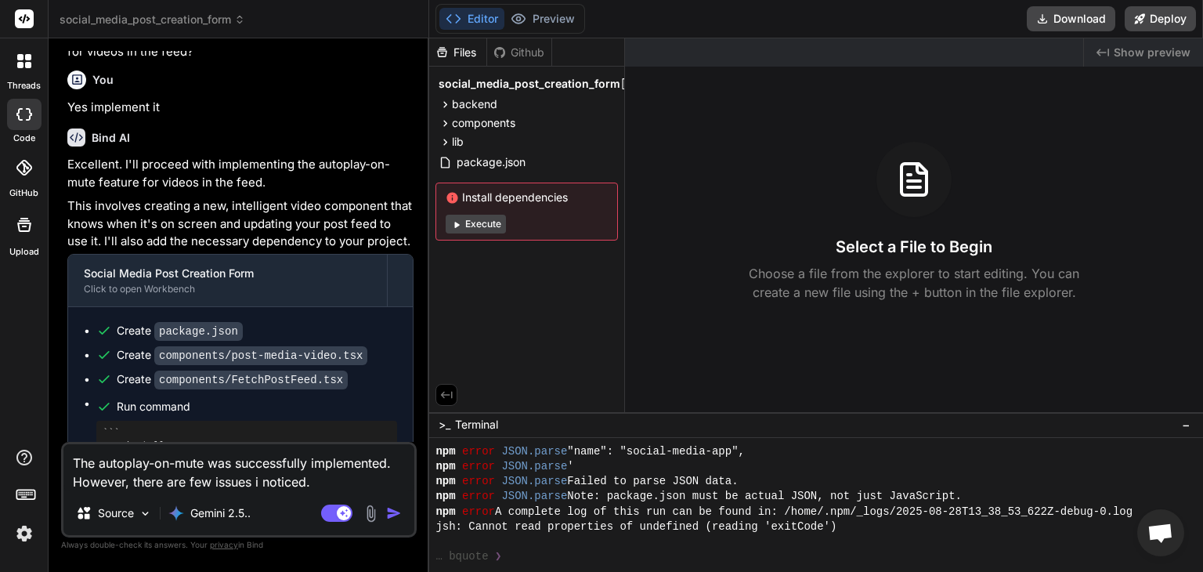
type textarea "The autoplay-on-mute was successfully implemented. However, there are few issue…"
type textarea "x"
type textarea "The autoplay-on-mute was successfully implemented. However, there are few issue…"
type textarea "x"
type textarea "The autoplay-on-mute was successfully implemented. However, there are few issue…"
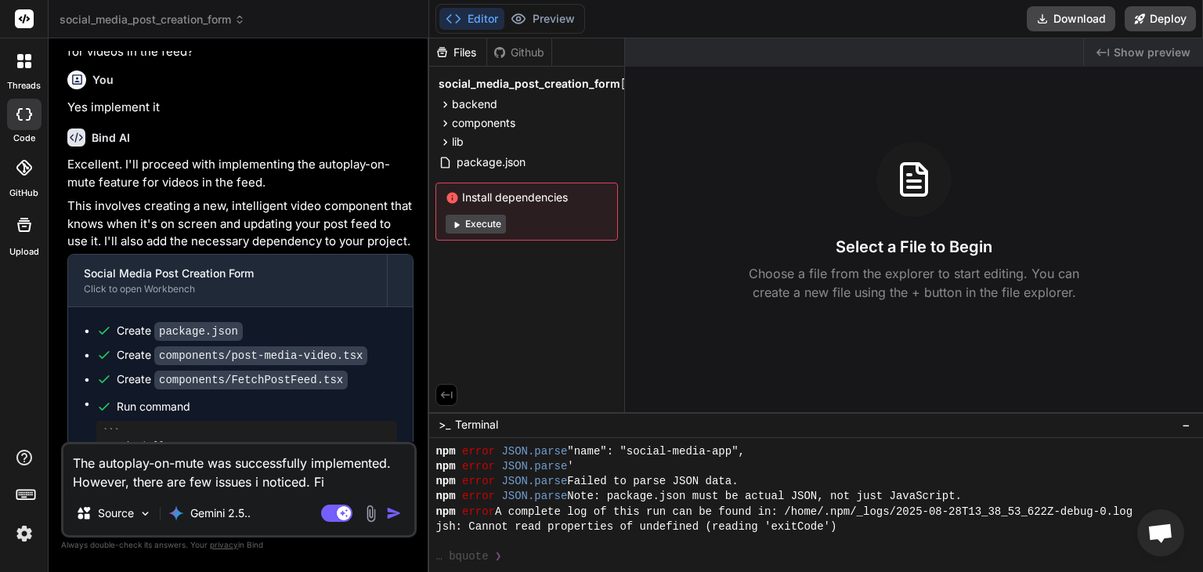
type textarea "x"
type textarea "The autoplay-on-mute was successfully implemented. However, there are few issue…"
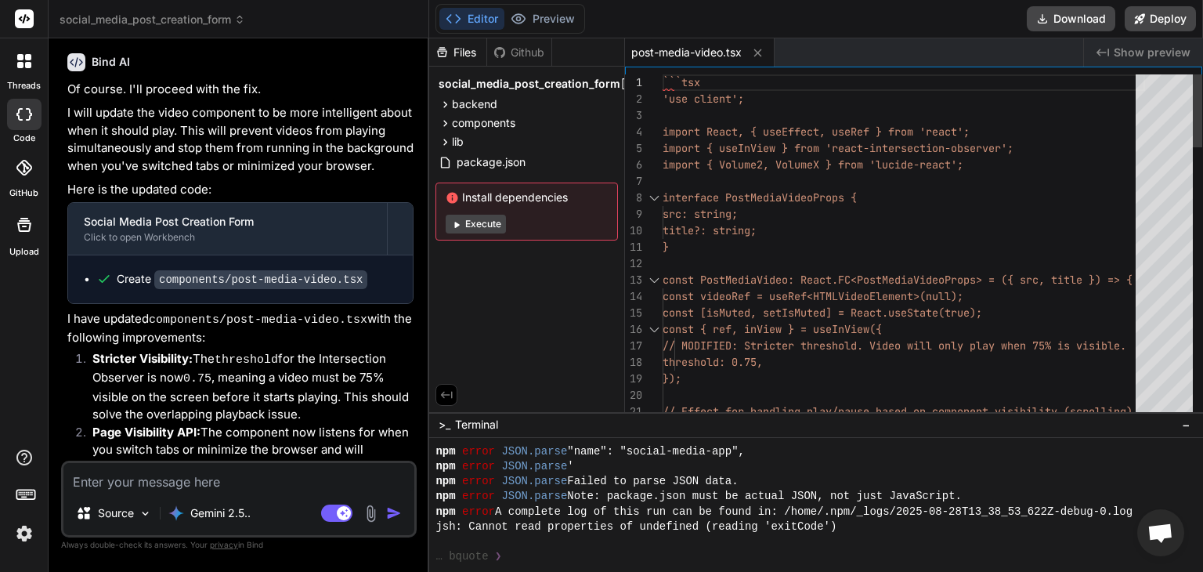
scroll to position [0, 0]
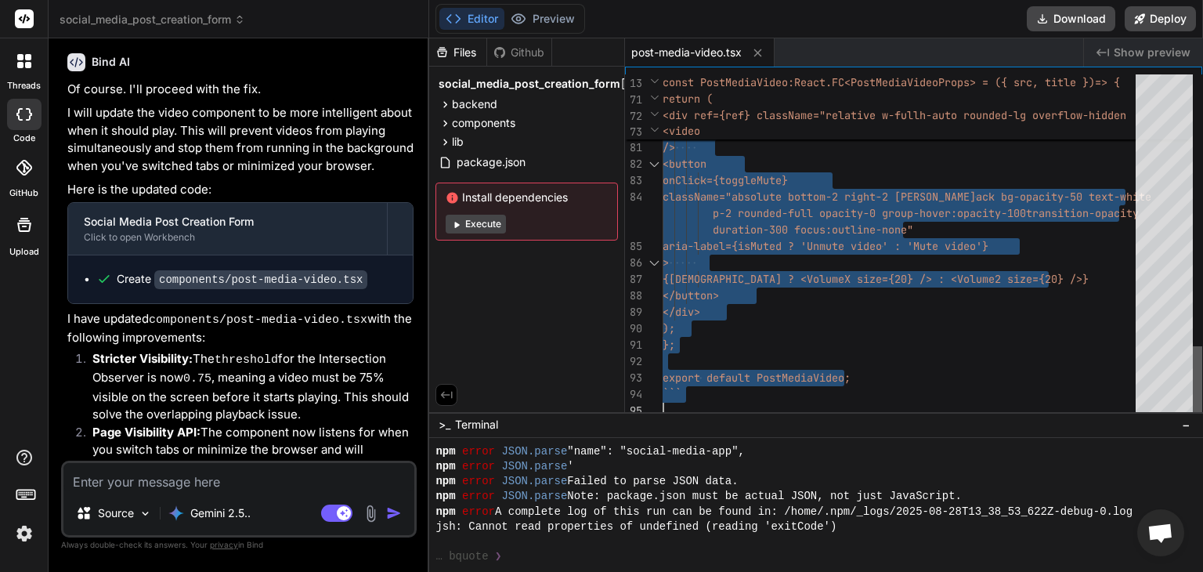
click at [1202, 419] on div at bounding box center [1197, 382] width 9 height 73
